Goal: Check status: Check status

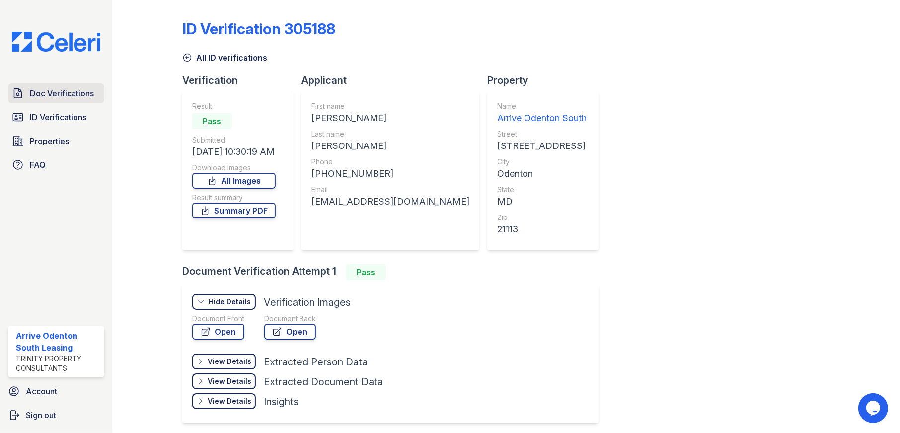
click at [66, 91] on span "Doc Verifications" at bounding box center [62, 93] width 64 height 12
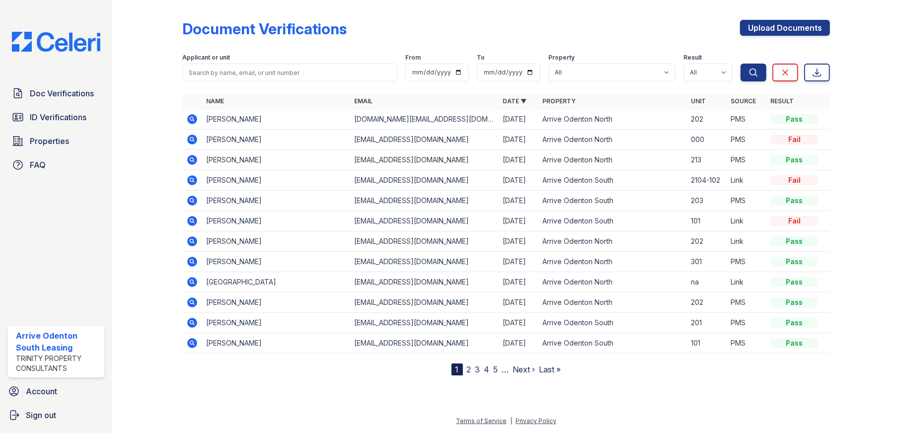
click at [192, 119] on icon at bounding box center [191, 118] width 2 height 2
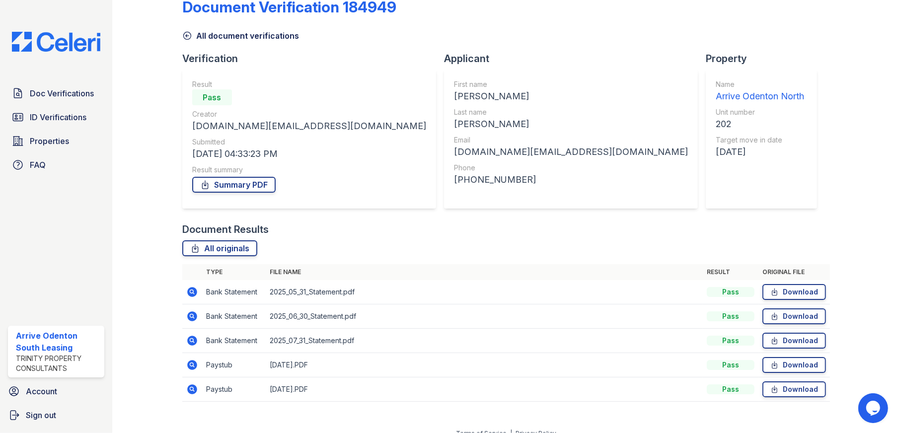
scroll to position [34, 0]
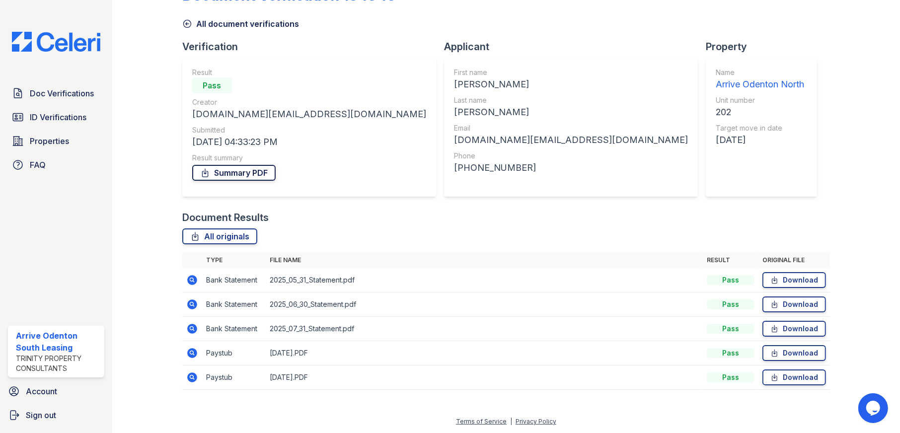
click at [234, 167] on link "Summary PDF" at bounding box center [233, 173] width 83 height 16
click at [190, 350] on icon at bounding box center [192, 353] width 12 height 12
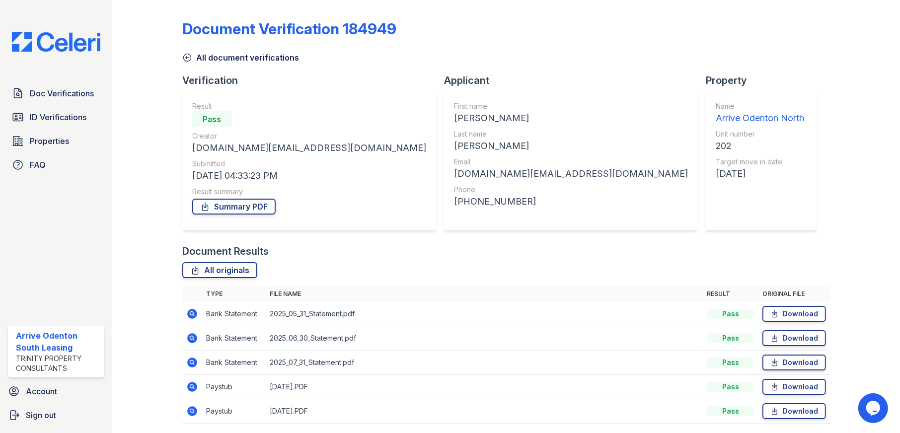
click at [190, 411] on icon at bounding box center [191, 410] width 2 height 2
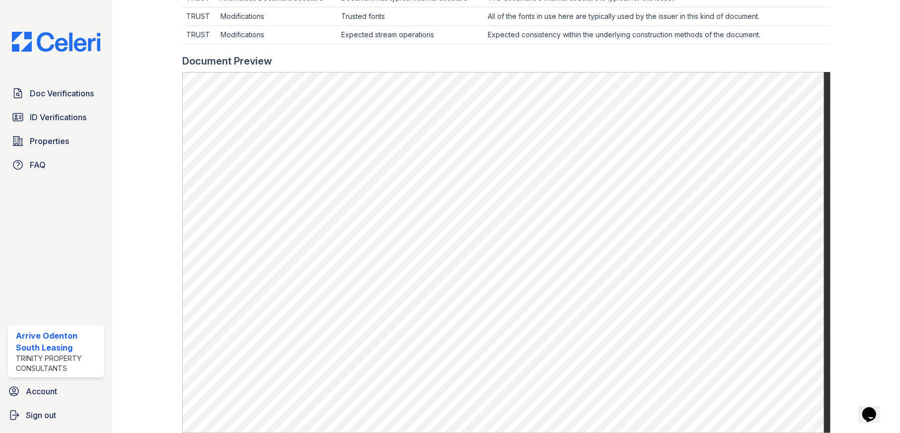
scroll to position [397, 0]
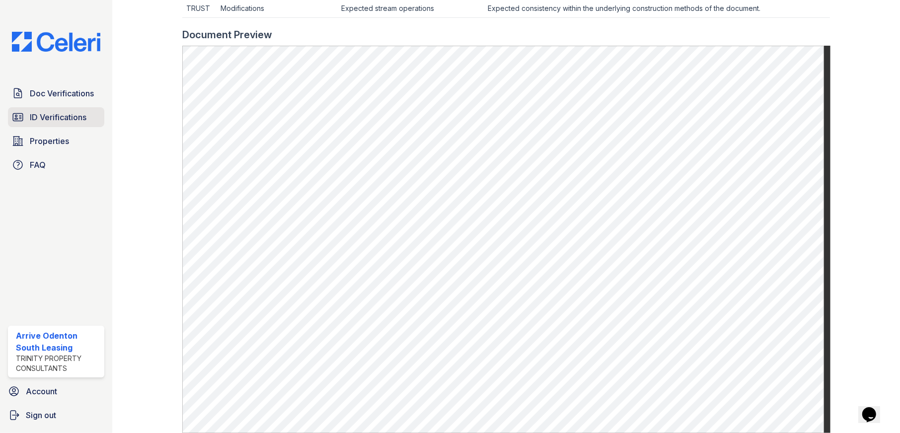
click at [62, 119] on span "ID Verifications" at bounding box center [58, 117] width 57 height 12
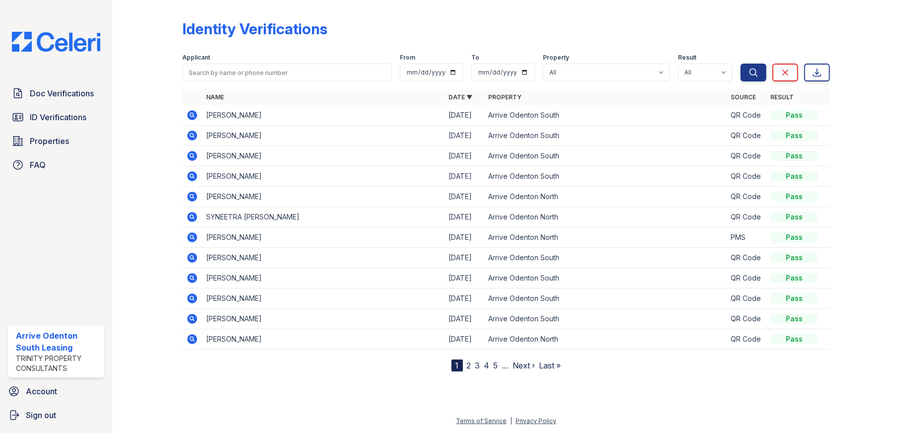
click at [192, 237] on icon at bounding box center [191, 236] width 2 height 2
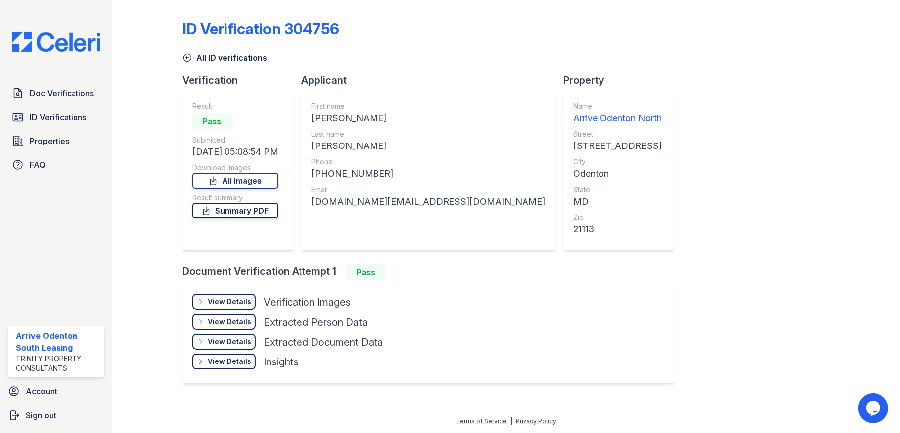
click at [248, 207] on link "Summary PDF" at bounding box center [235, 211] width 86 height 16
click at [235, 304] on div "View Details" at bounding box center [230, 302] width 44 height 10
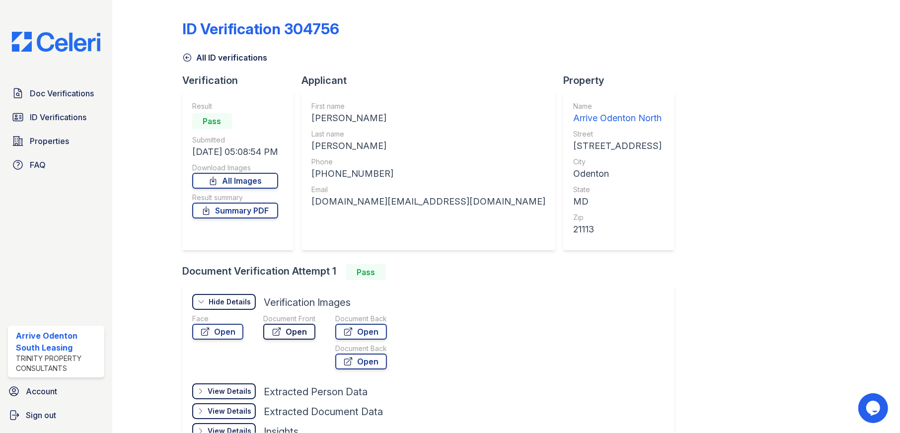
click at [288, 330] on link "Open" at bounding box center [289, 332] width 52 height 16
click at [362, 329] on link "Open" at bounding box center [361, 332] width 52 height 16
